Goal: Find specific page/section: Find specific page/section

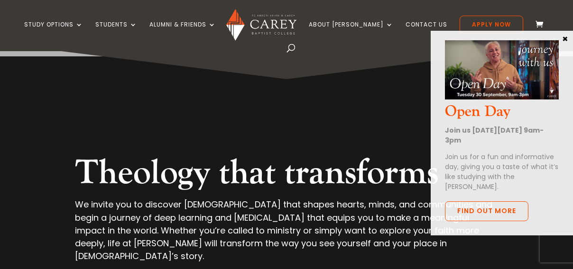
click at [563, 39] on button "×" at bounding box center [564, 38] width 9 height 9
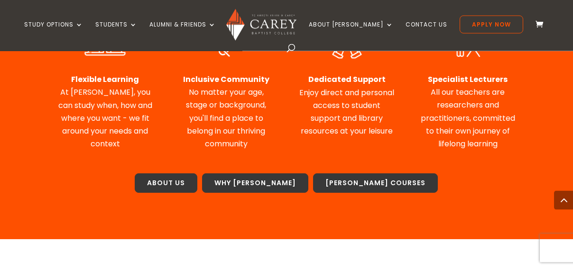
scroll to position [532, 0]
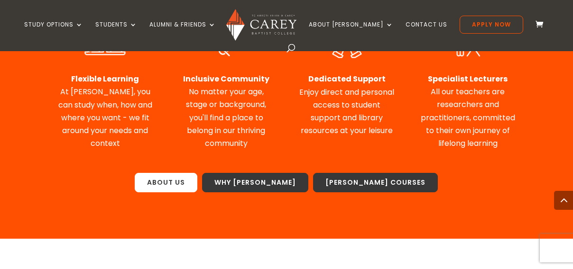
click at [197, 173] on link "About Us" at bounding box center [166, 183] width 63 height 20
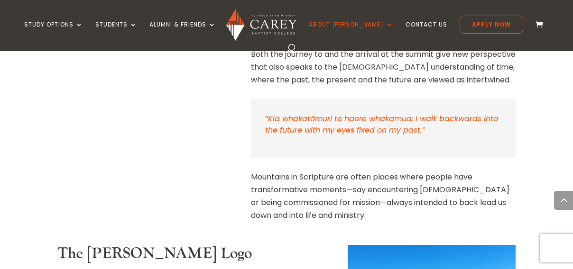
scroll to position [1113, 0]
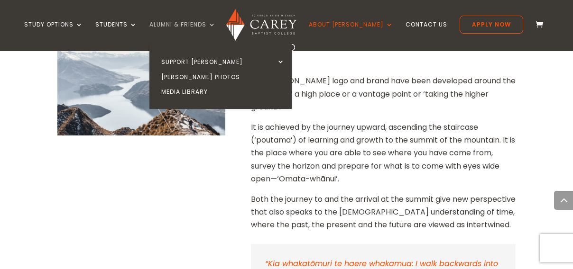
click at [213, 24] on link "Alumni & Friends" at bounding box center [182, 32] width 66 height 22
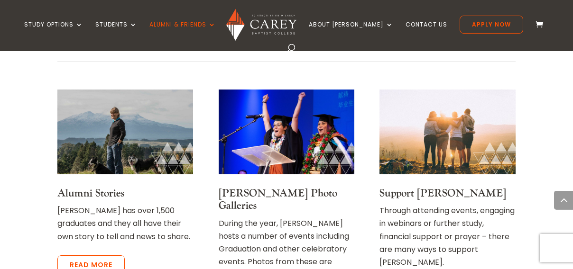
scroll to position [532, 0]
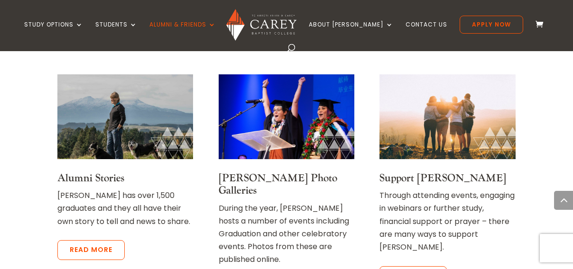
click at [109, 102] on img at bounding box center [125, 116] width 136 height 85
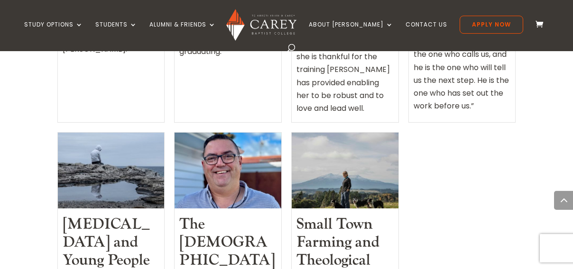
scroll to position [1601, 0]
